Goal: Information Seeking & Learning: Find specific fact

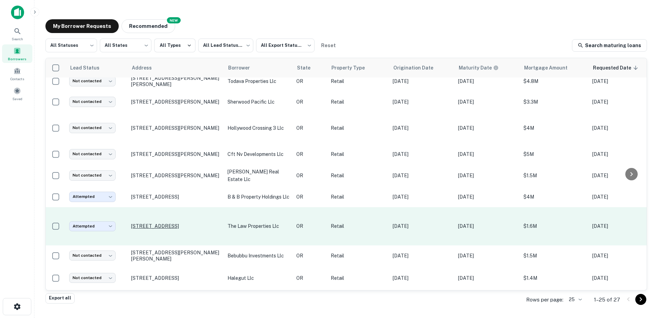
scroll to position [385, 0]
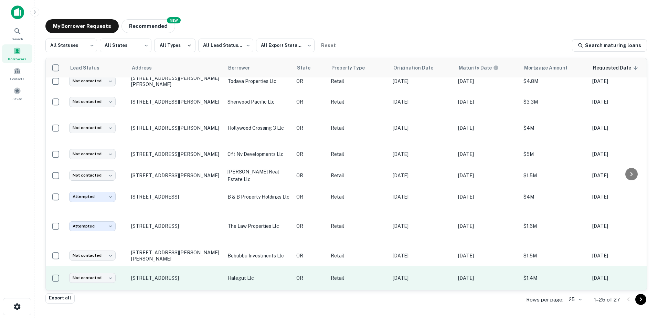
click at [235, 274] on p "halegut llc" at bounding box center [258, 278] width 62 height 8
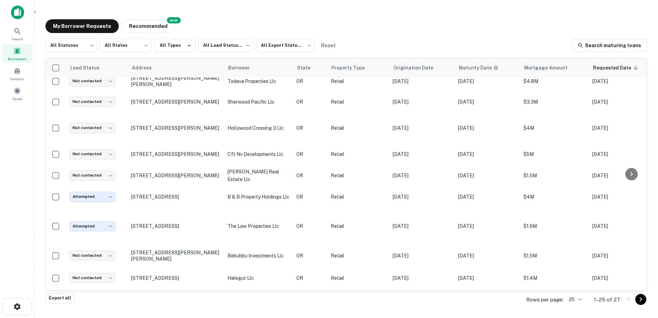
click at [216, 318] on div at bounding box center [329, 323] width 658 height 0
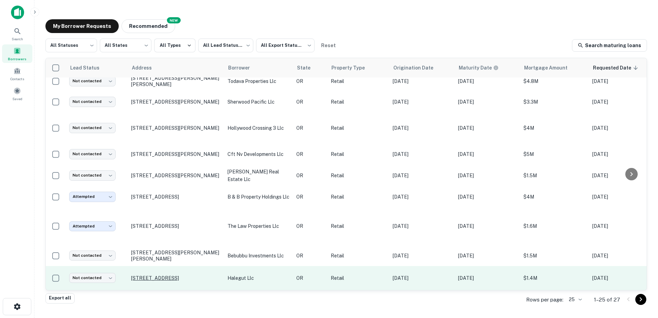
click at [163, 275] on p "[STREET_ADDRESS]" at bounding box center [175, 278] width 89 height 6
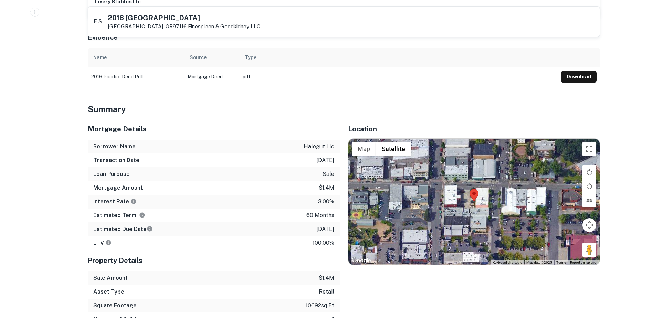
scroll to position [315, 0]
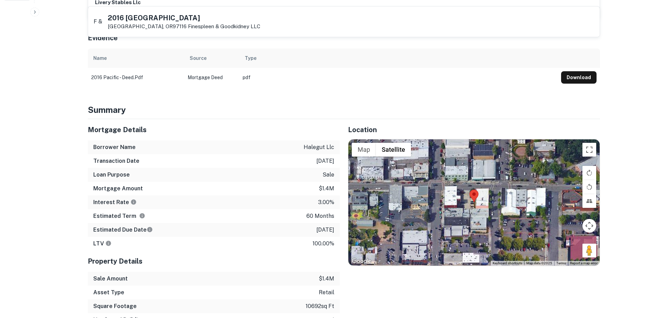
click at [448, 206] on div at bounding box center [473, 202] width 251 height 127
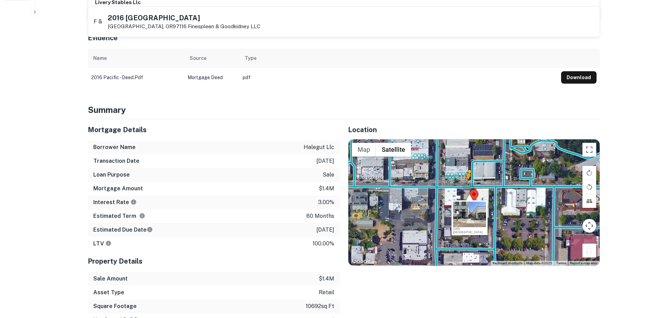
drag, startPoint x: 591, startPoint y: 246, endPoint x: 468, endPoint y: 183, distance: 137.5
click at [468, 183] on div "To activate drag with keyboard, press Alt + Enter. Once in keyboard drag state,…" at bounding box center [473, 202] width 251 height 127
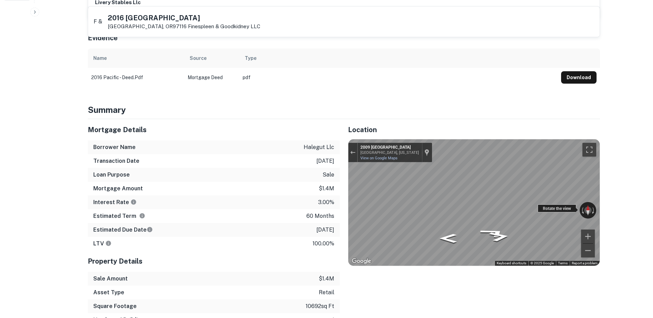
click at [411, 186] on div "← Move left → Move right ↑ Move up ↓ Move down + Zoom in - Zoom out [STREET_ADD…" at bounding box center [473, 202] width 251 height 127
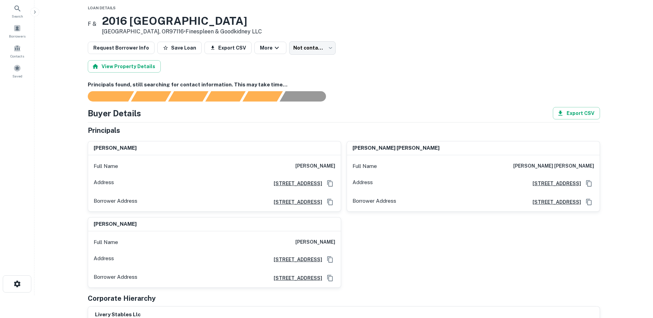
scroll to position [0, 0]
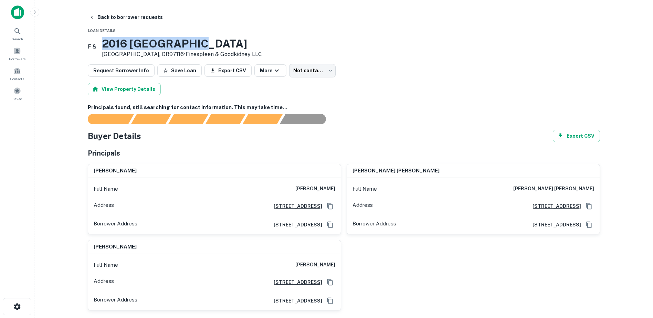
drag, startPoint x: 199, startPoint y: 44, endPoint x: 117, endPoint y: 48, distance: 82.6
click at [117, 48] on h3 "2016 [GEOGRAPHIC_DATA]" at bounding box center [182, 43] width 160 height 13
copy h3 "2016 [GEOGRAPHIC_DATA]"
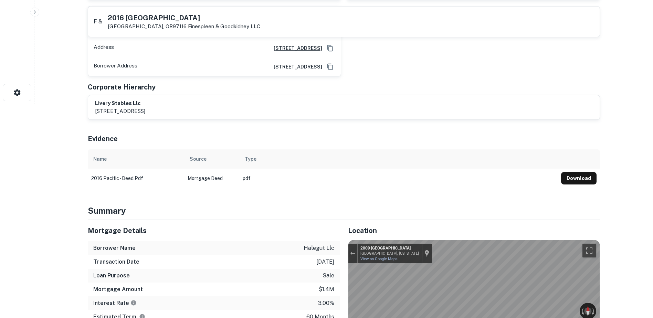
scroll to position [214, 0]
click at [577, 175] on button "Download" at bounding box center [578, 178] width 35 height 12
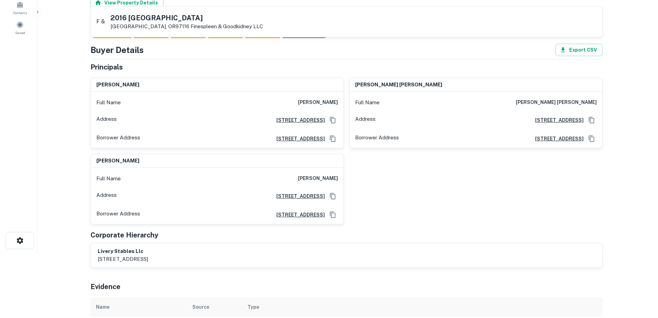
scroll to position [0, 0]
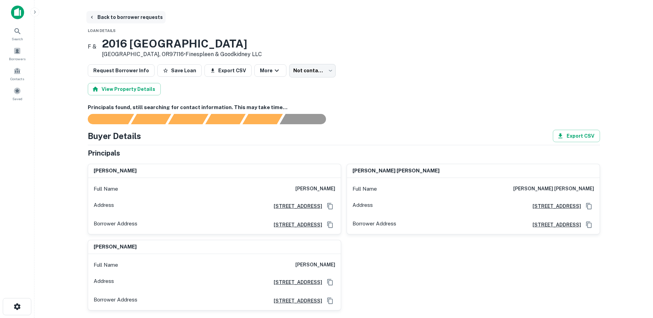
click at [107, 19] on button "Back to borrower requests" at bounding box center [125, 17] width 79 height 12
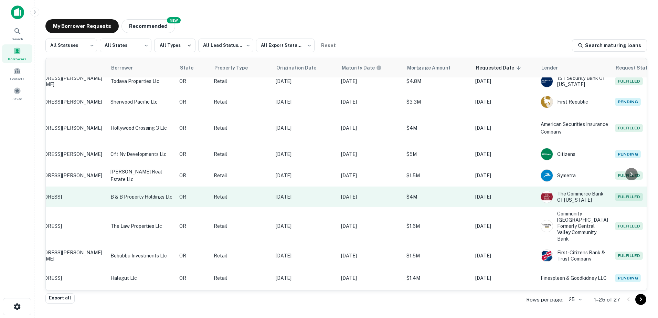
scroll to position [385, 0]
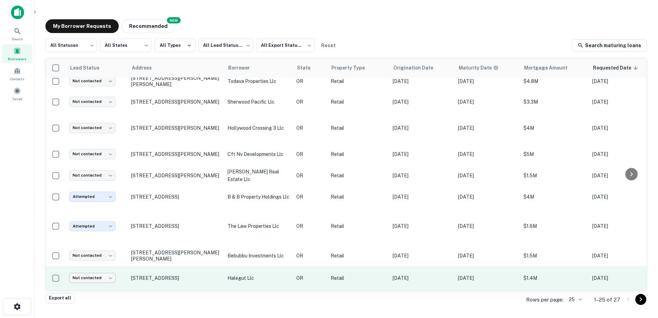
click at [108, 272] on body "Search Borrowers Contacts Saved My Borrower Requests NEW Recommended All Status…" at bounding box center [329, 159] width 658 height 318
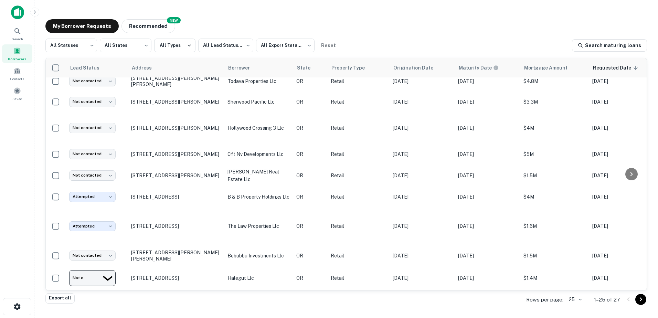
type input "**********"
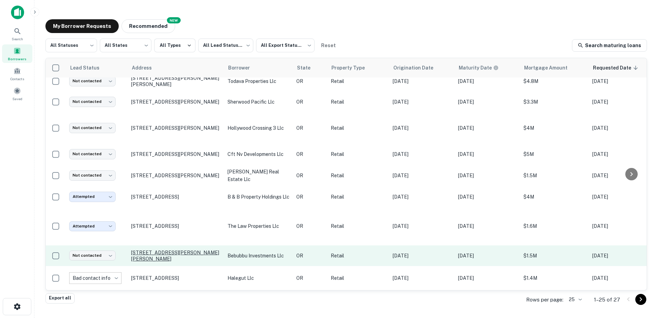
click at [196, 249] on p "[STREET_ADDRESS][PERSON_NAME][PERSON_NAME]" at bounding box center [175, 255] width 89 height 12
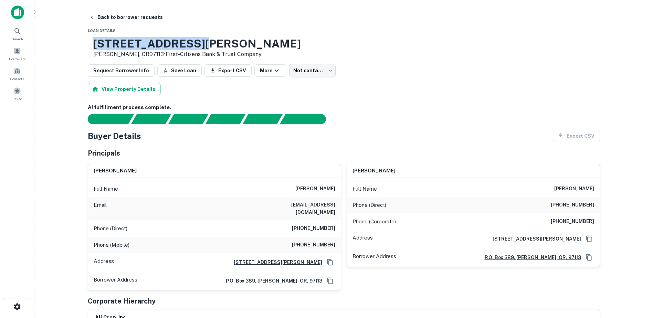
drag, startPoint x: 212, startPoint y: 43, endPoint x: 117, endPoint y: 45, distance: 95.7
click at [117, 45] on h3 "[STREET_ADDRESS][PERSON_NAME]" at bounding box center [196, 43] width 207 height 13
copy h3 "[STREET_ADDRESS][PERSON_NAME]"
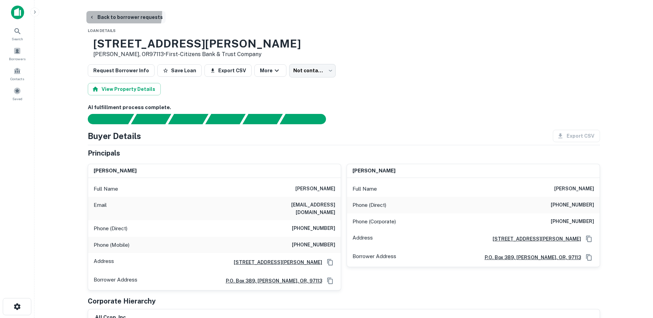
click at [114, 13] on button "Back to borrower requests" at bounding box center [125, 17] width 79 height 12
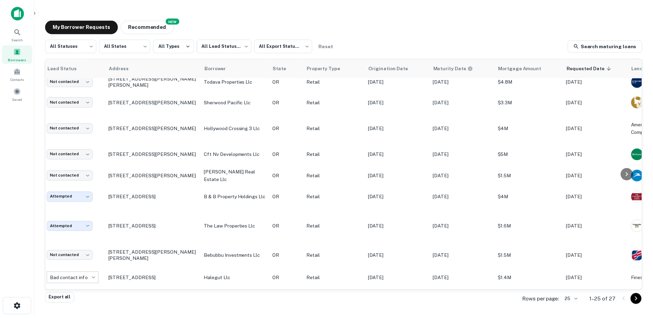
scroll to position [385, 7]
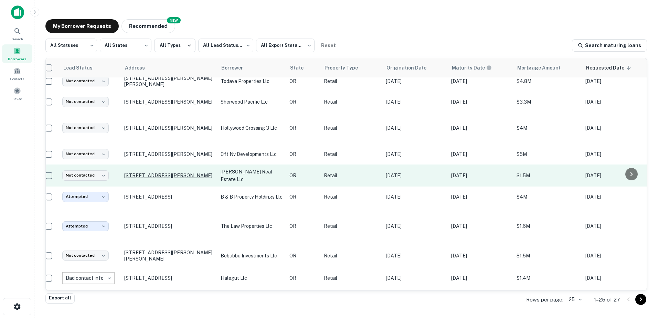
click at [197, 172] on p "[STREET_ADDRESS][PERSON_NAME]" at bounding box center [168, 175] width 89 height 6
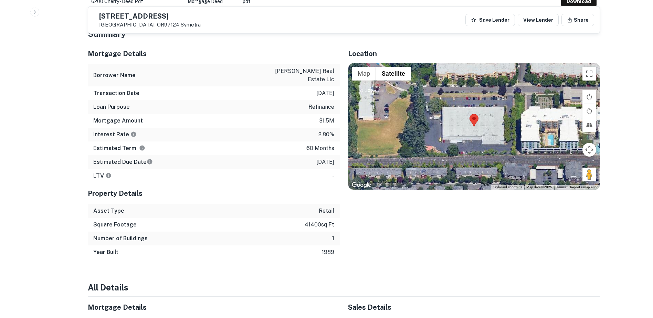
scroll to position [344, 0]
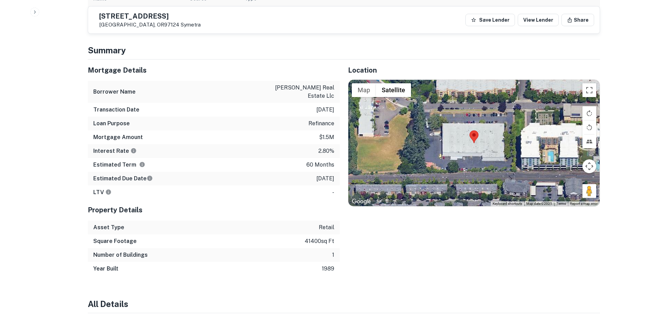
click at [469, 152] on div at bounding box center [473, 143] width 251 height 127
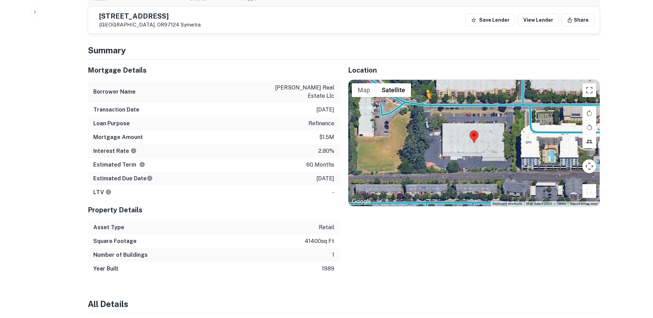
drag, startPoint x: 583, startPoint y: 185, endPoint x: 426, endPoint y: 106, distance: 176.2
click at [426, 106] on div "To activate drag with keyboard, press Alt + Enter. Once in keyboard drag state,…" at bounding box center [473, 143] width 251 height 127
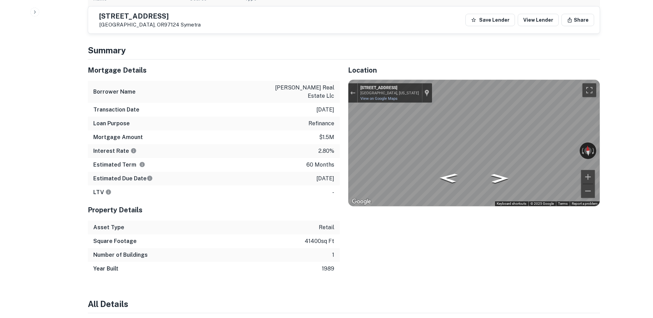
click at [331, 158] on div "Mortgage Details Borrower Name [PERSON_NAME] real estate llc Transaction Date […" at bounding box center [339, 168] width 520 height 216
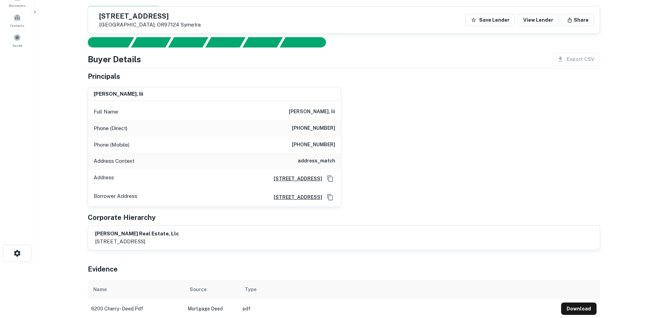
scroll to position [53, 0]
drag, startPoint x: 116, startPoint y: 14, endPoint x: 189, endPoint y: 14, distance: 72.2
click at [189, 14] on div "[STREET_ADDRESS][PERSON_NAME] Symetra Save Lender View Lender Share" at bounding box center [343, 20] width 511 height 27
drag, startPoint x: 189, startPoint y: 14, endPoint x: 163, endPoint y: 17, distance: 26.0
copy h5 "[STREET_ADDRESS]"
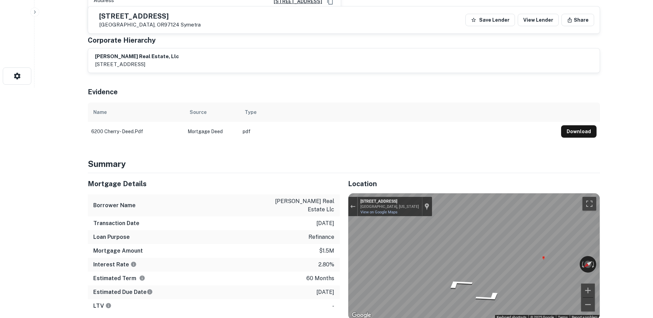
scroll to position [230, 0]
click at [569, 131] on button "Download" at bounding box center [578, 132] width 35 height 12
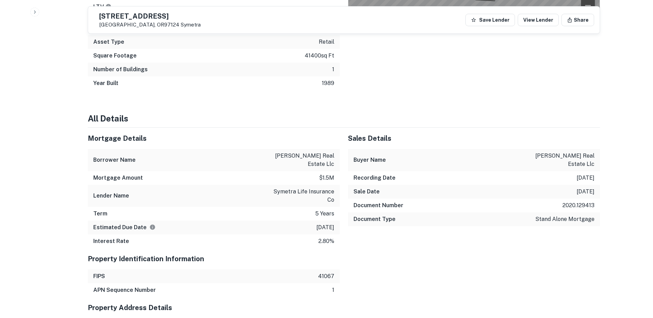
scroll to position [532, 0]
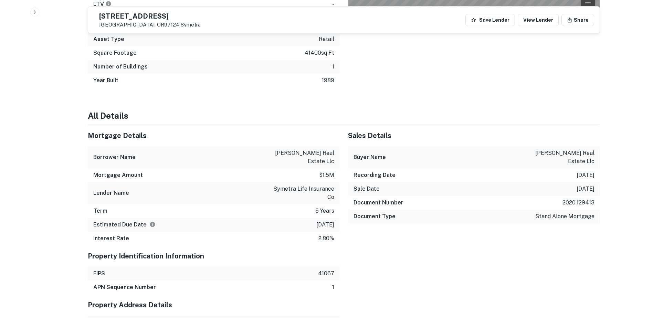
click at [306, 146] on div "Borrower Name [PERSON_NAME] real estate llc" at bounding box center [214, 157] width 252 height 22
drag, startPoint x: 575, startPoint y: 186, endPoint x: 598, endPoint y: 185, distance: 22.7
click at [598, 196] on div "Document Number 2020.129413" at bounding box center [474, 203] width 252 height 14
copy p ".129413"
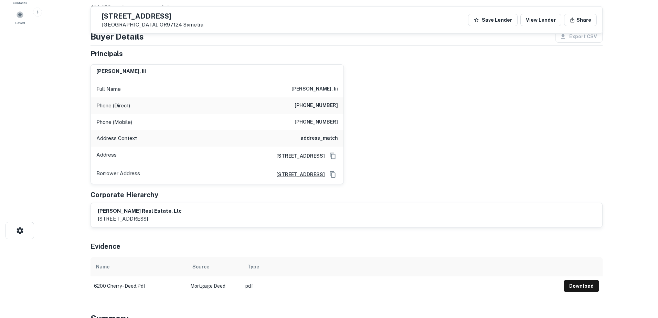
scroll to position [0, 0]
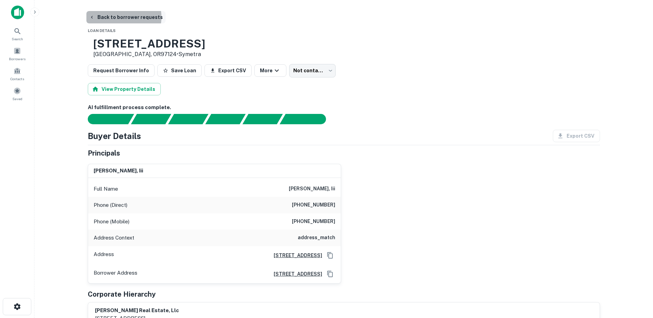
click at [117, 17] on button "Back to borrower requests" at bounding box center [125, 17] width 79 height 12
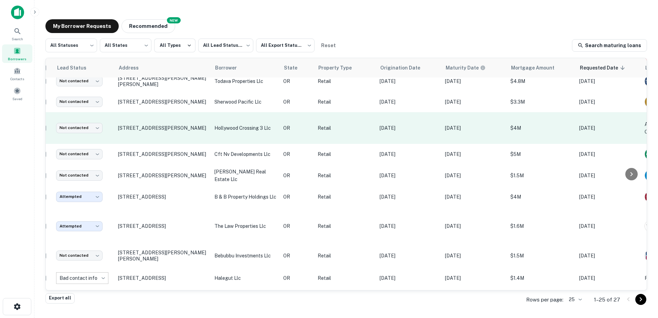
scroll to position [374, 13]
